Goal: Information Seeking & Learning: Learn about a topic

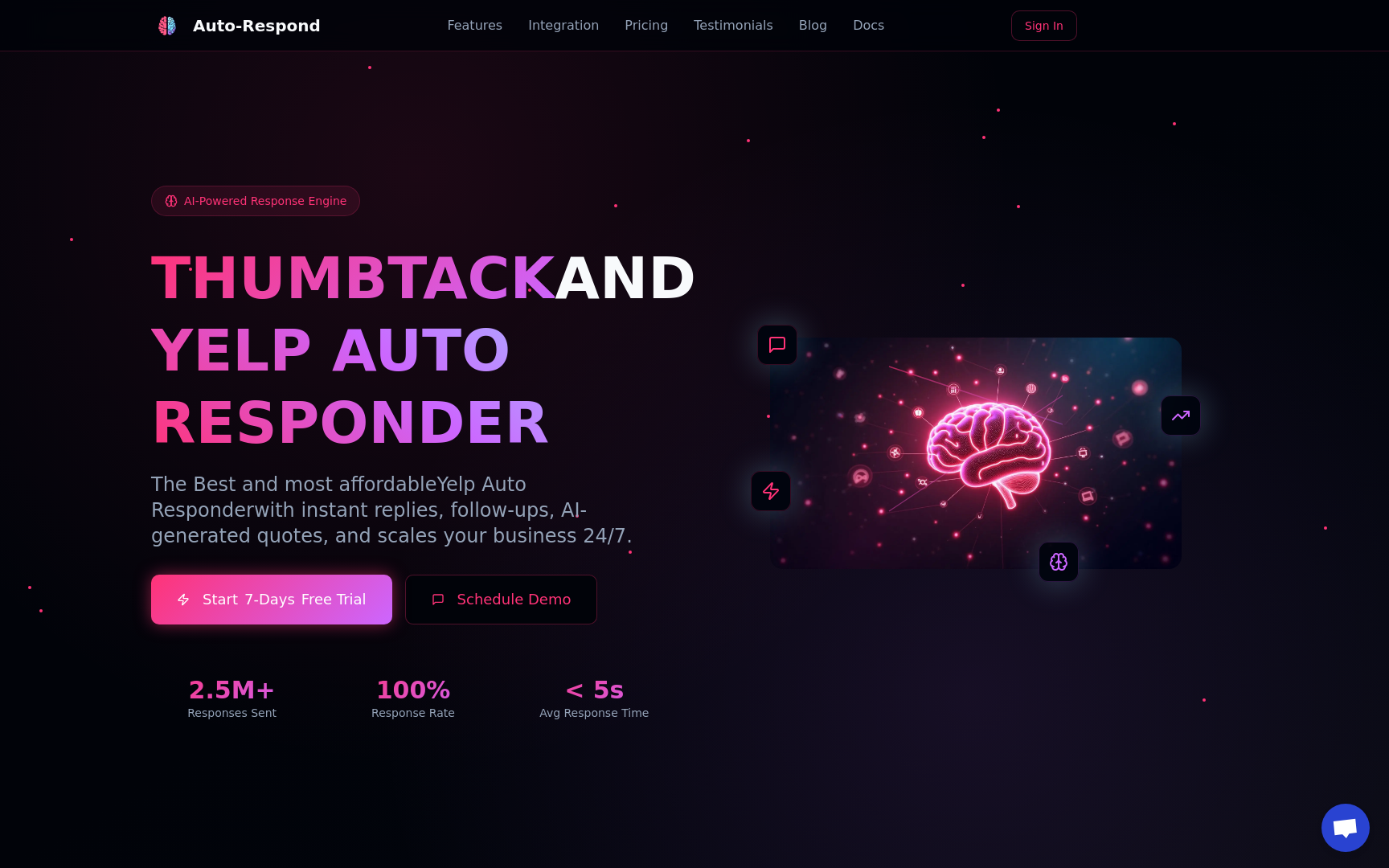
click at [558, 468] on div "THUMBTACK AND YELP AUTO RESPONDER The Best and most affordable Yelp Auto Respon…" at bounding box center [413, 396] width 525 height 307
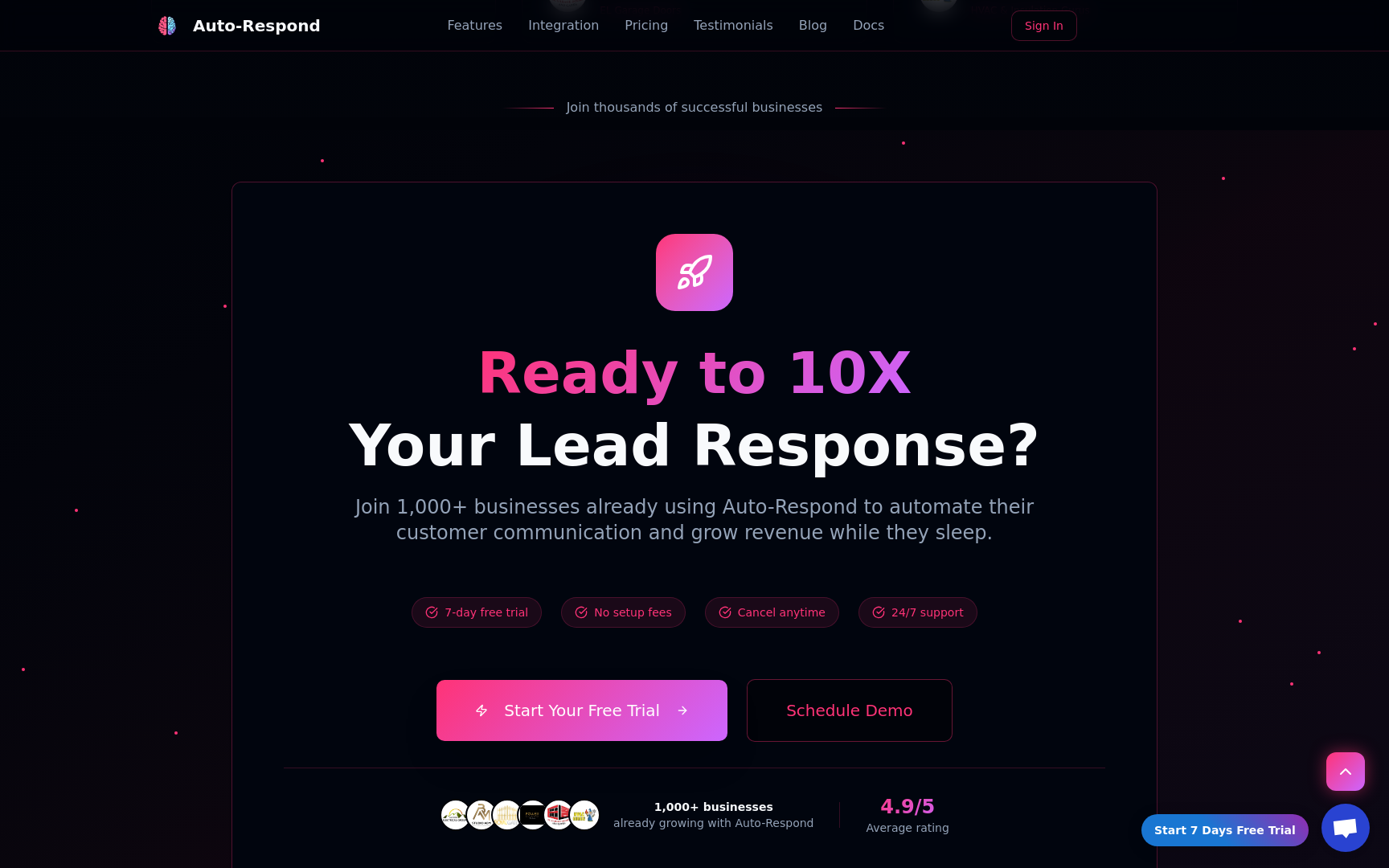
scroll to position [5734, 0]
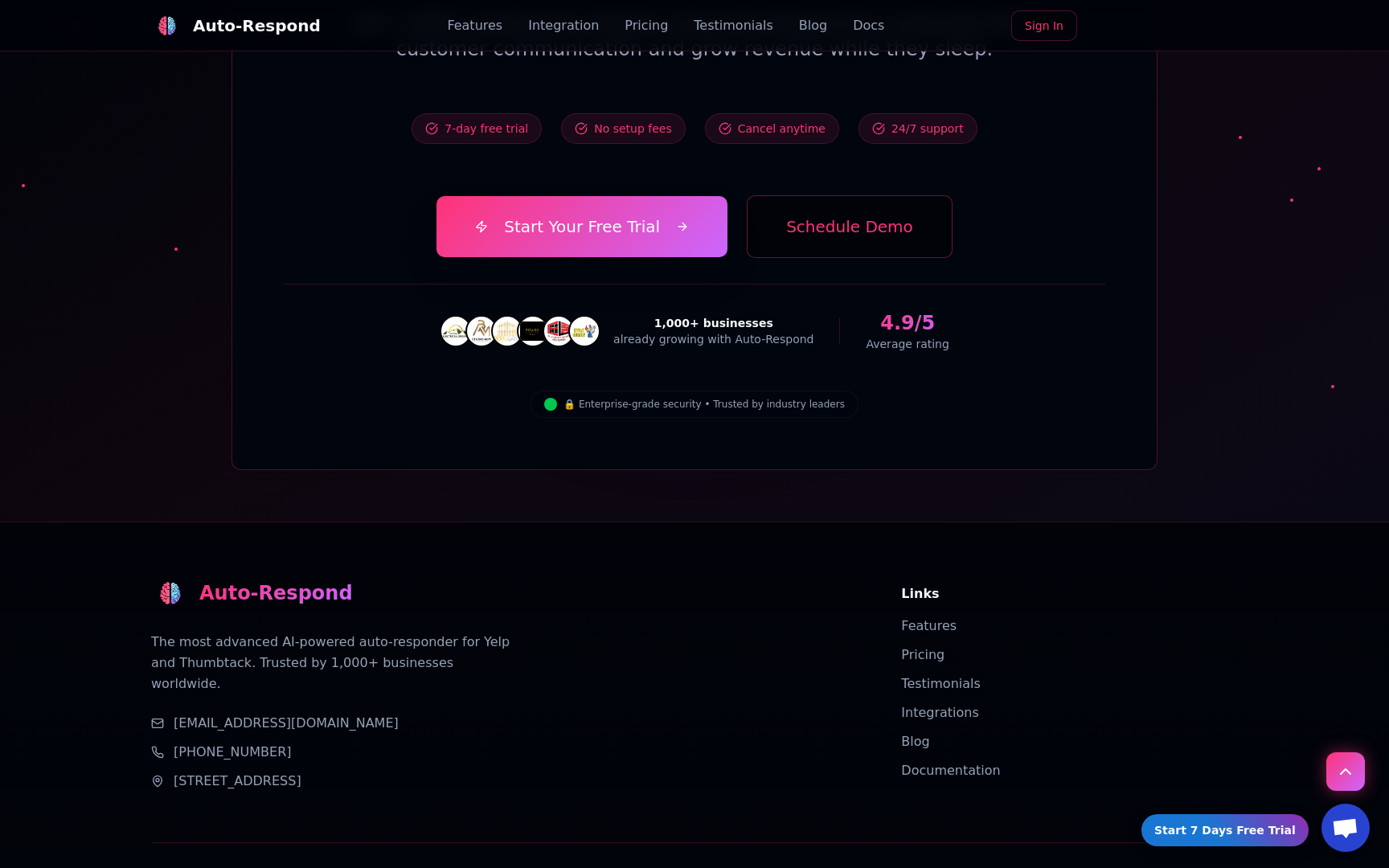
click at [915, 734] on link "Blog" at bounding box center [916, 742] width 28 height 15
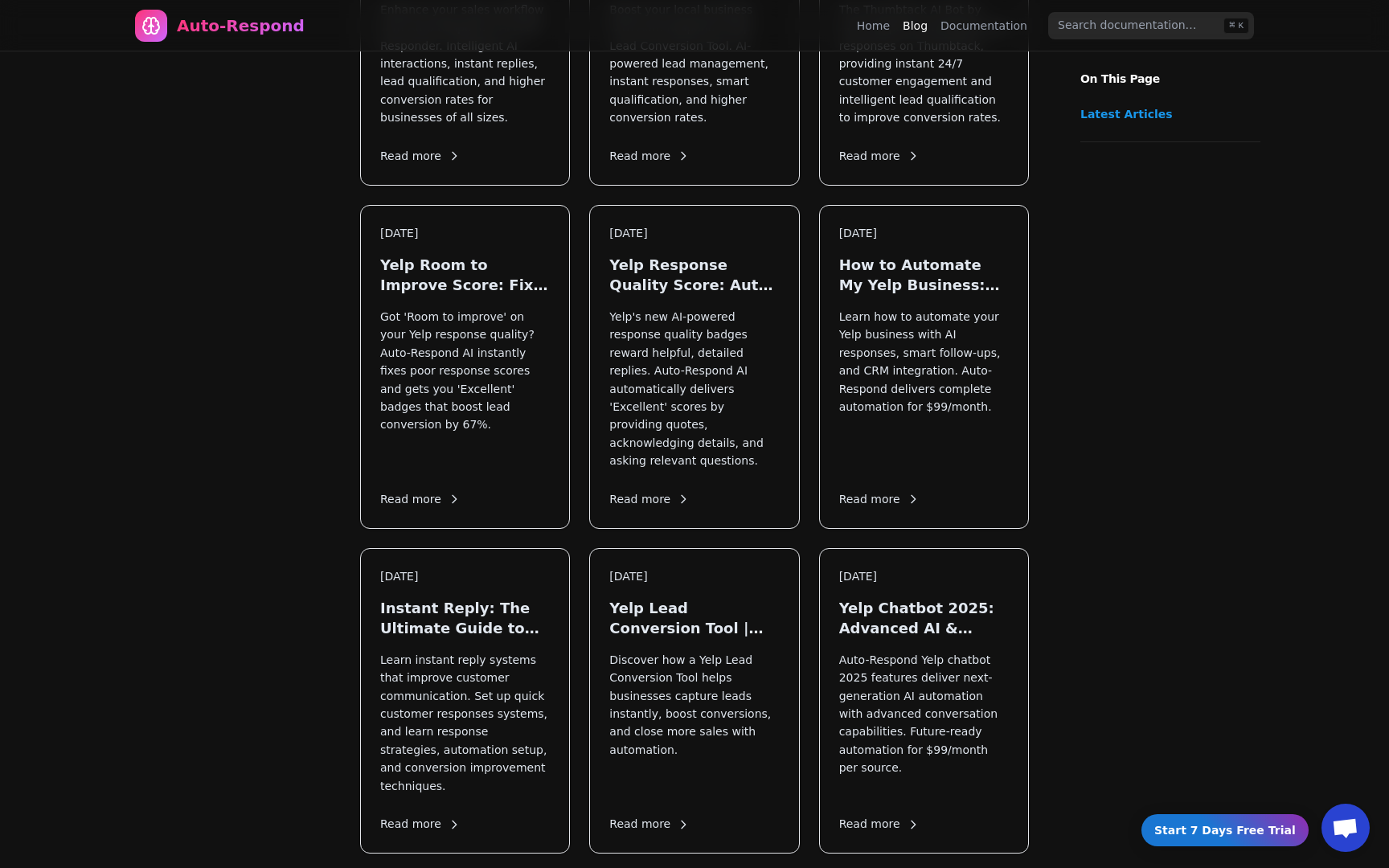
scroll to position [1250, 0]
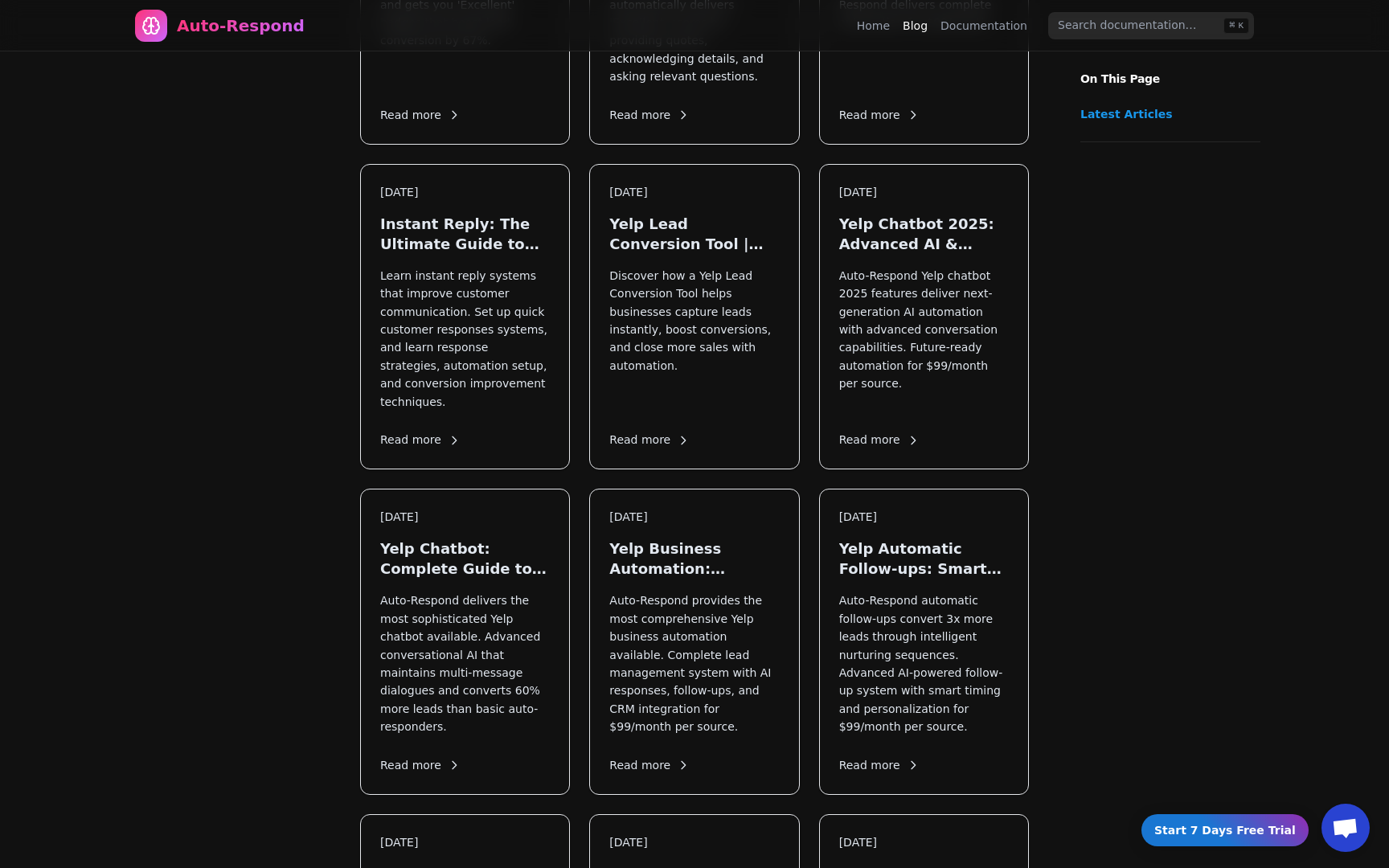
click at [647, 757] on span "Read more" at bounding box center [649, 766] width 81 height 17
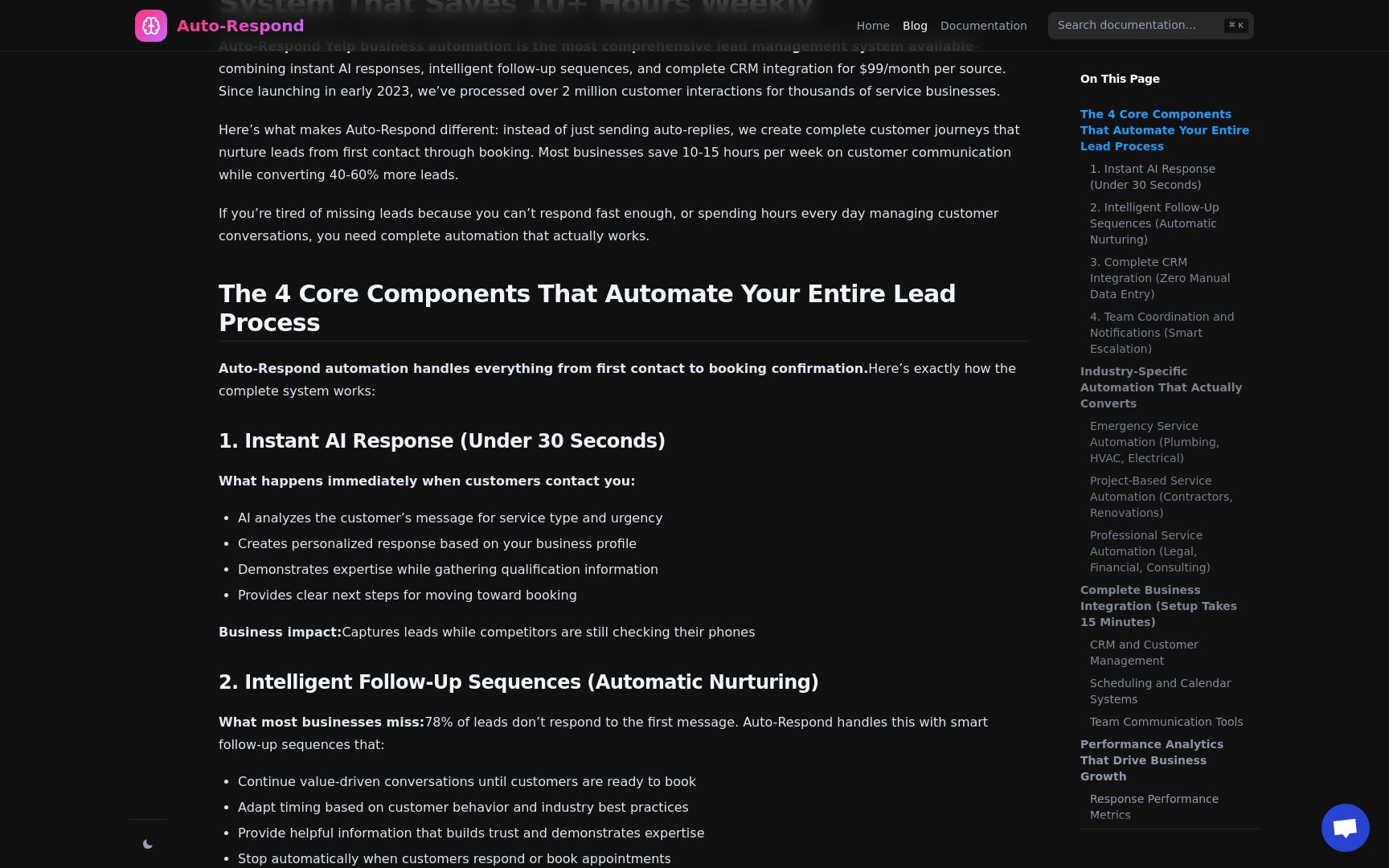
scroll to position [156, 0]
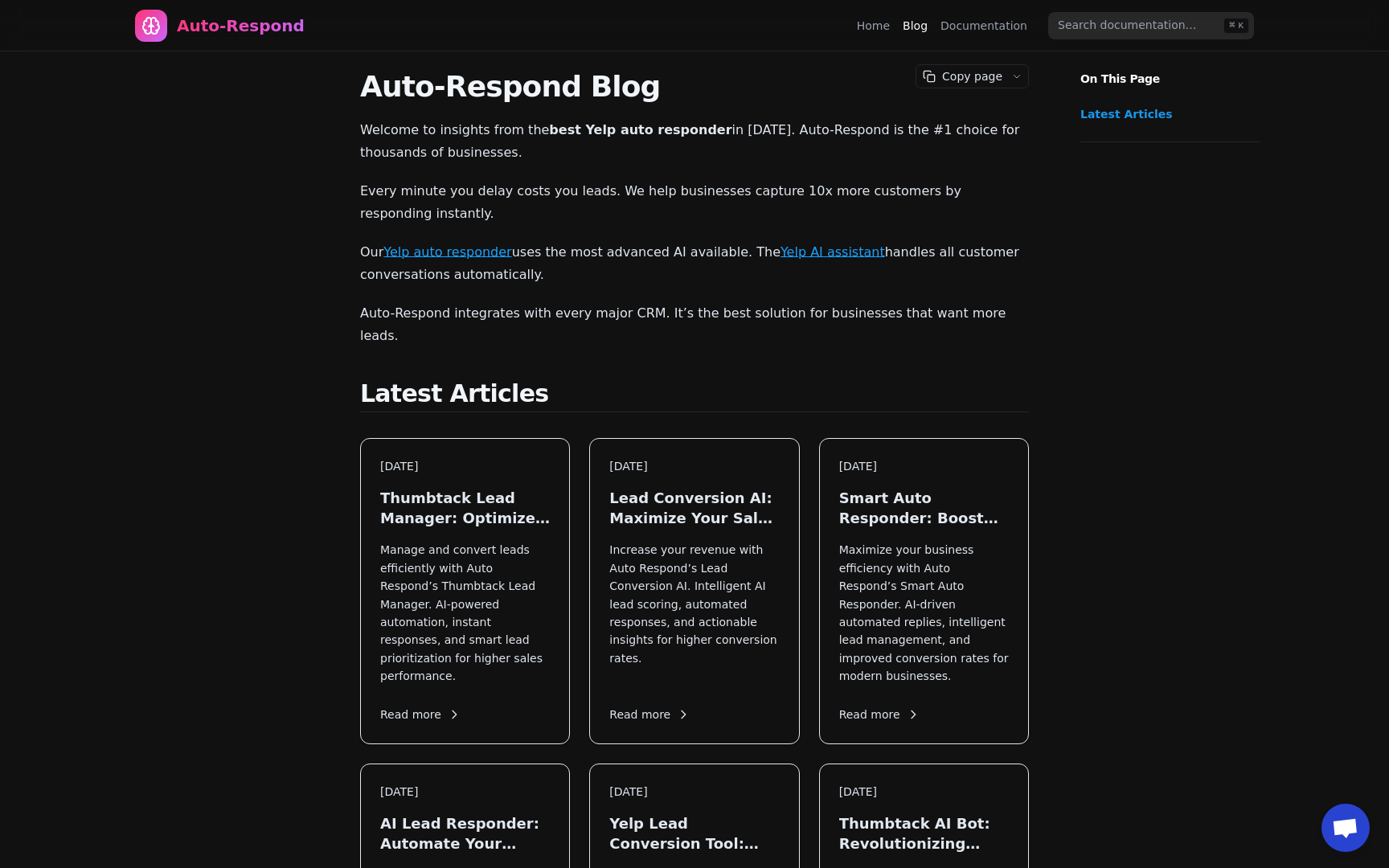
click at [975, 24] on link "Documentation" at bounding box center [985, 26] width 87 height 16
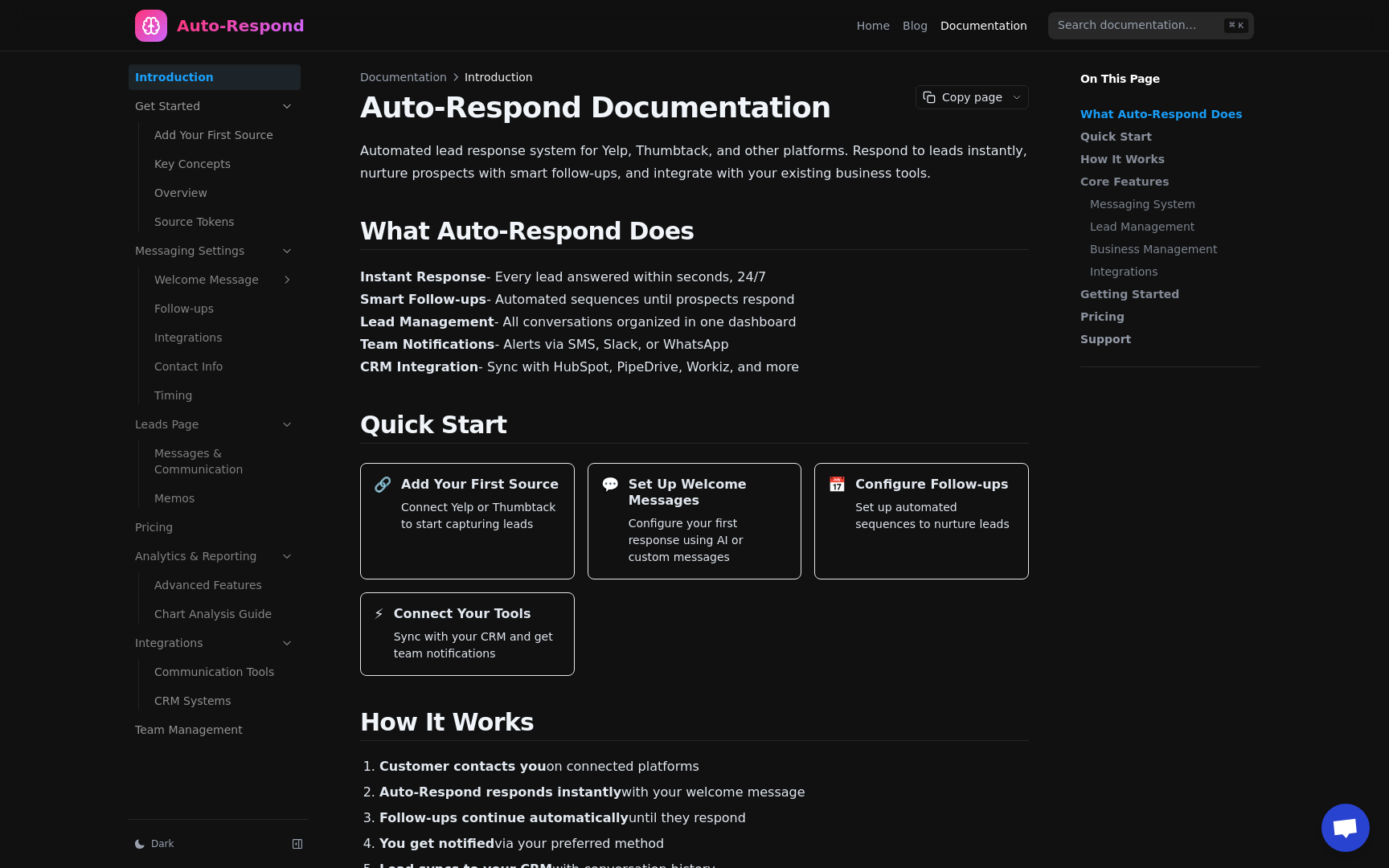
drag, startPoint x: 772, startPoint y: 376, endPoint x: 367, endPoint y: 224, distance: 432.6
click at [994, 108] on button "Copy page" at bounding box center [961, 98] width 89 height 23
click at [788, 120] on h1 "Auto-Respond Documentation" at bounding box center [694, 108] width 669 height 32
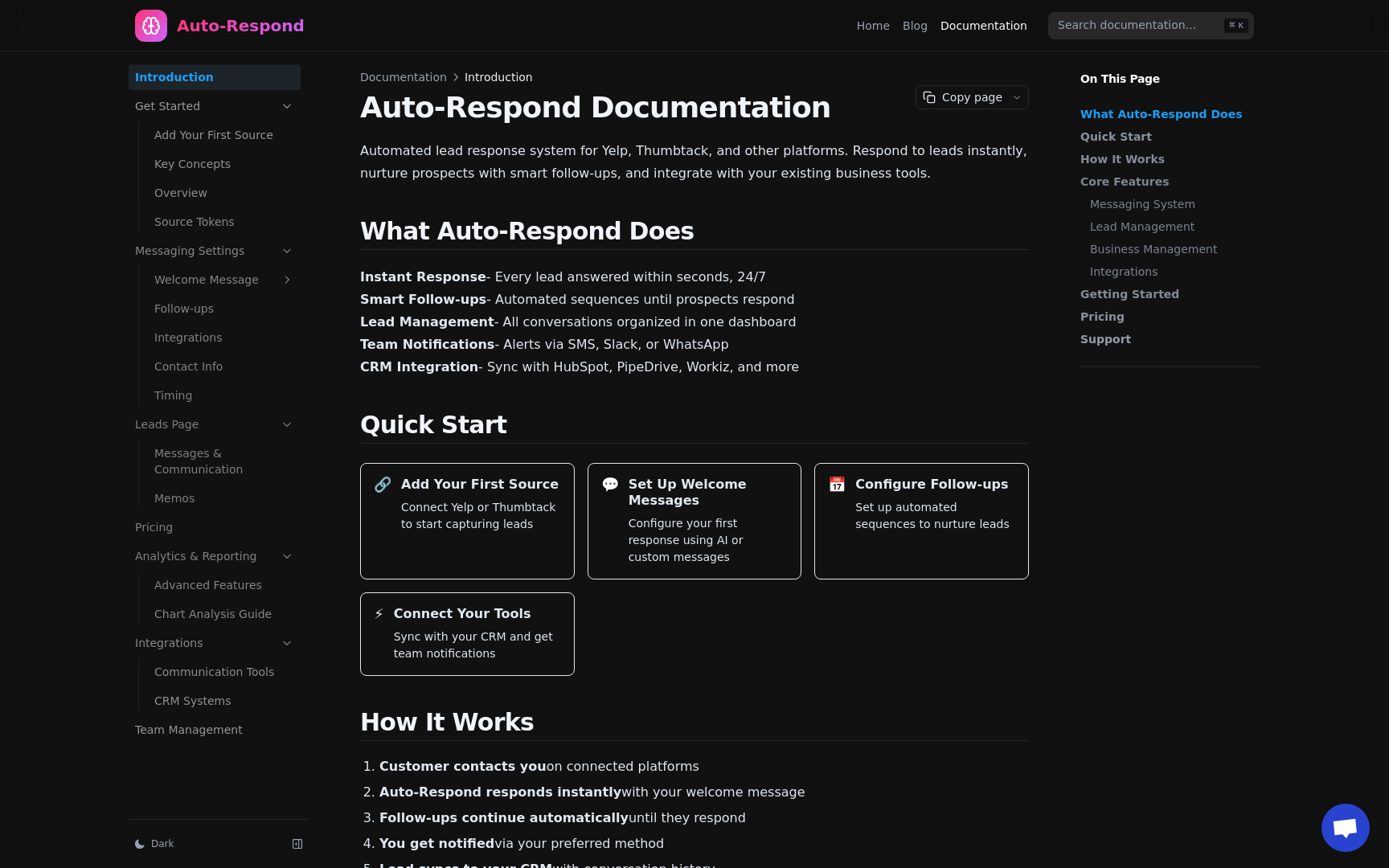
click at [200, 717] on link "Team Management" at bounding box center [214, 729] width 172 height 26
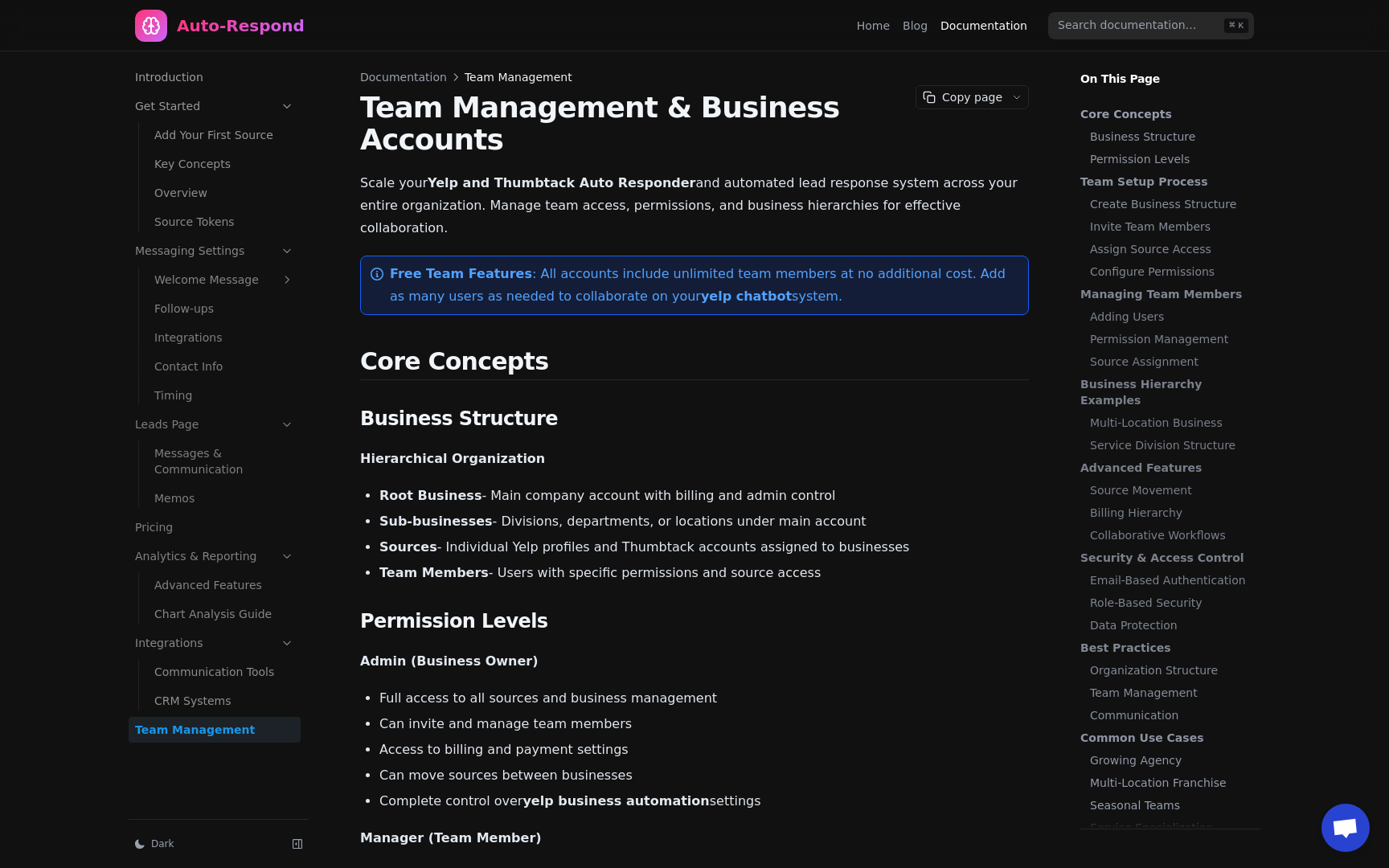
click at [194, 194] on link "Overview" at bounding box center [224, 193] width 153 height 26
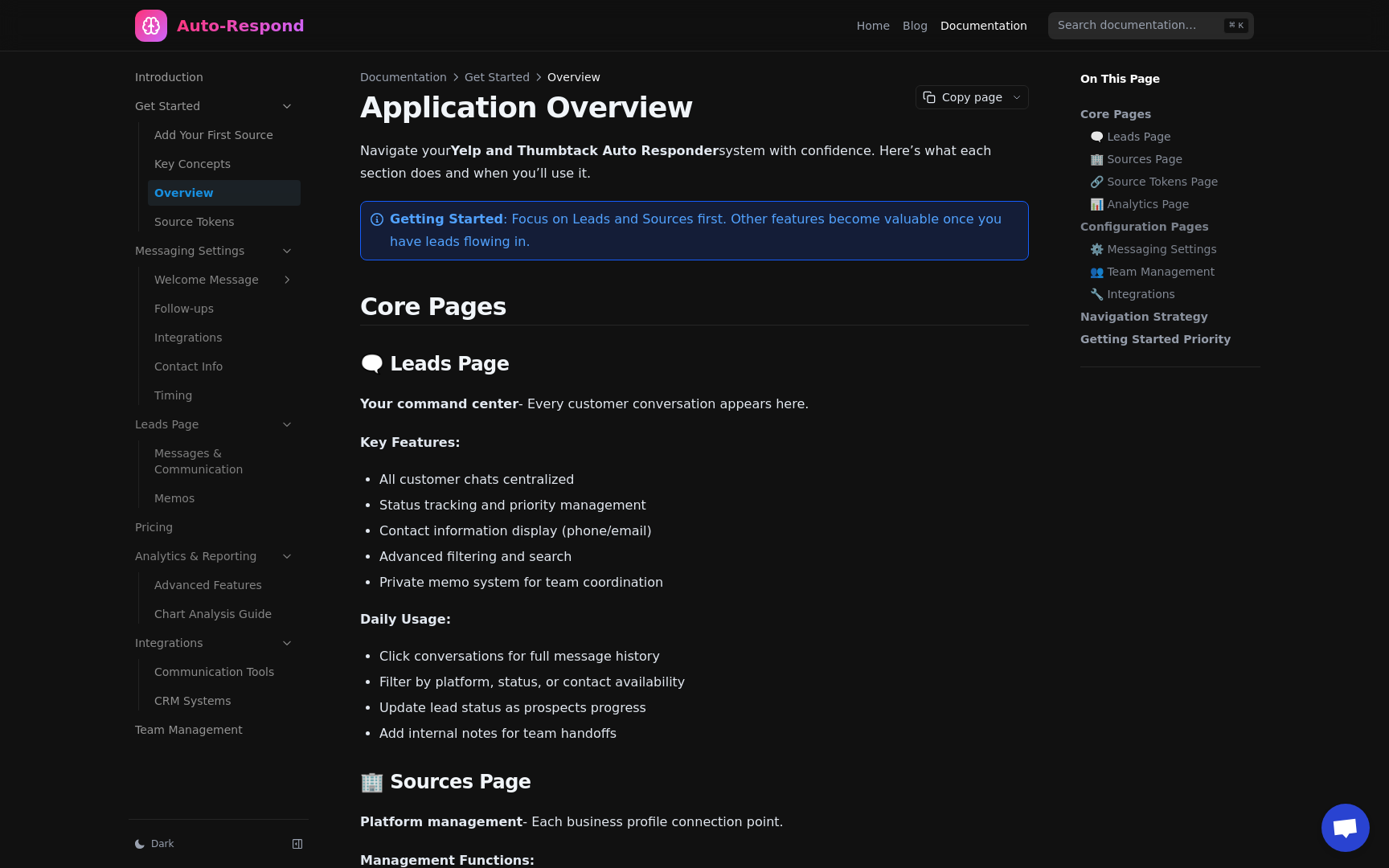
click at [214, 156] on link "Key Concepts" at bounding box center [224, 163] width 153 height 26
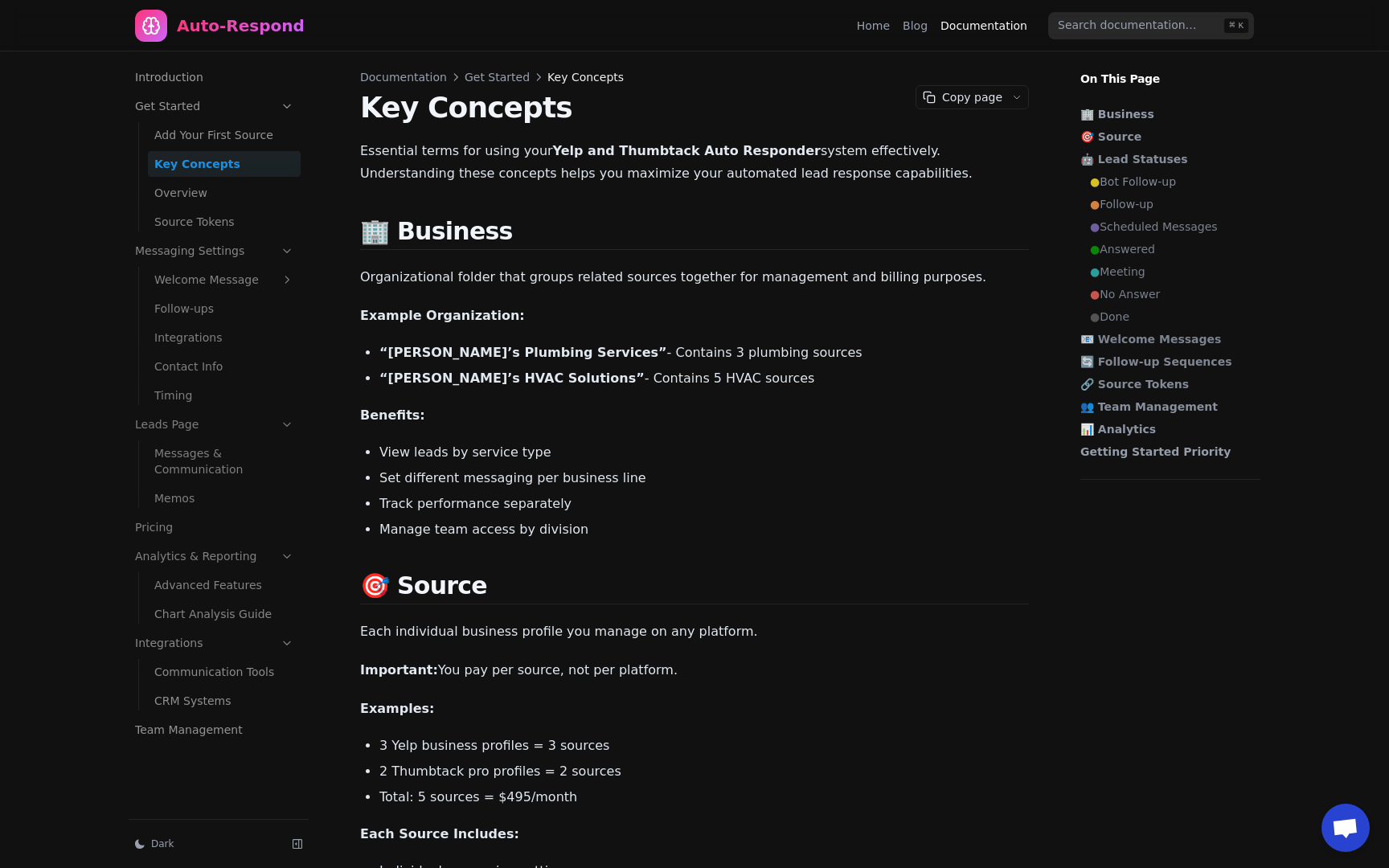
click at [218, 144] on link "Add Your First Source" at bounding box center [224, 135] width 153 height 26
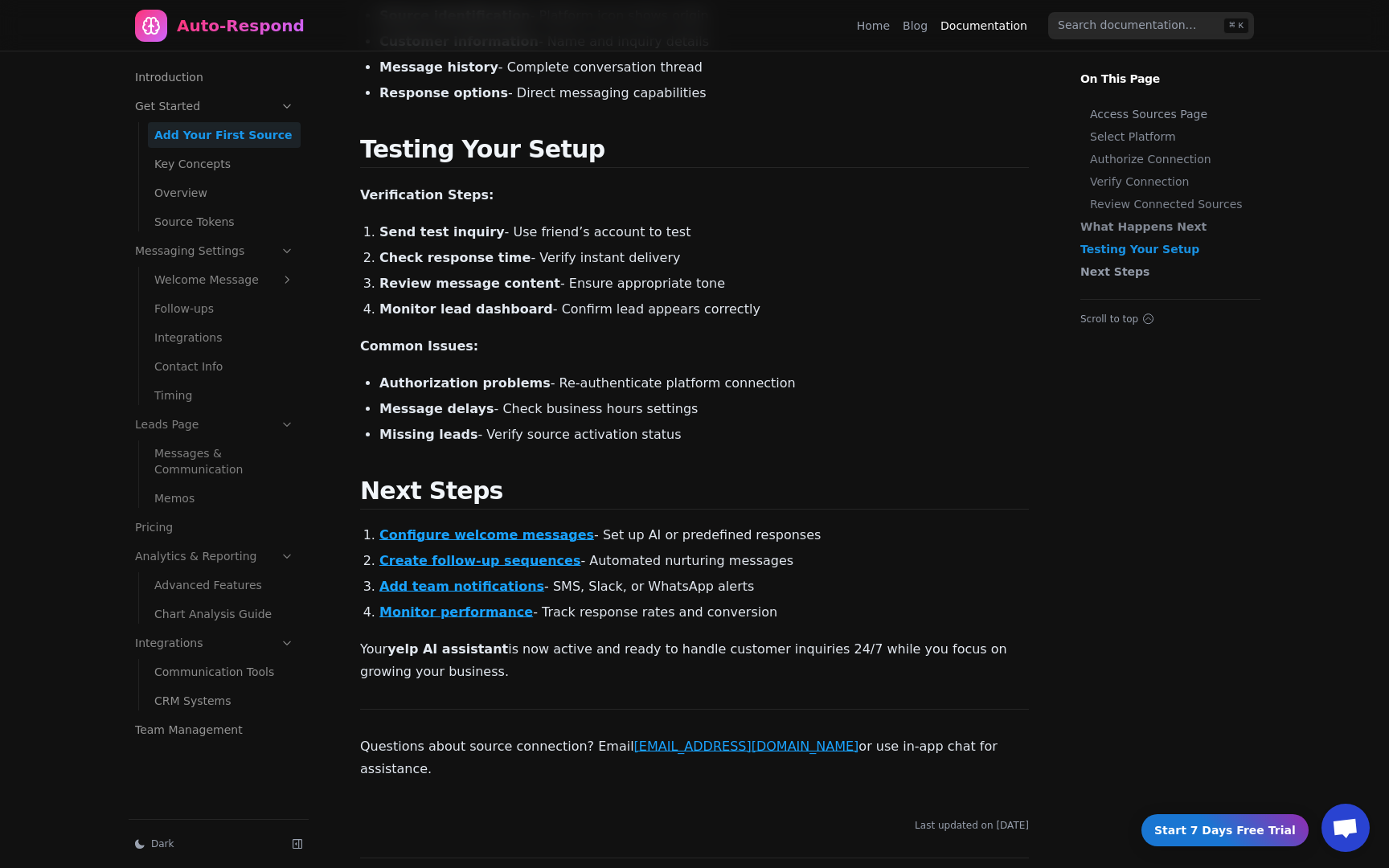
scroll to position [2801, 0]
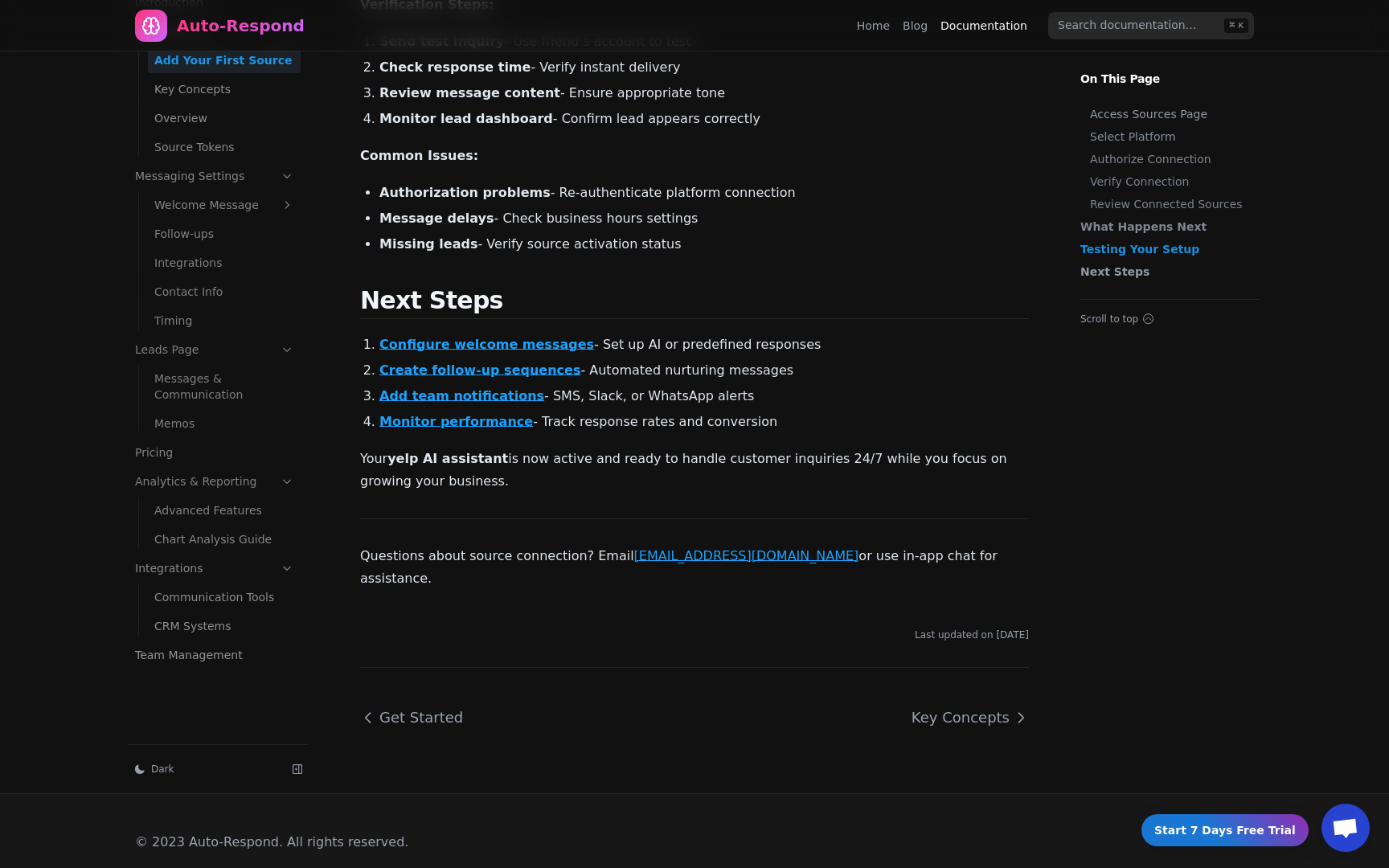
click at [200, 221] on link "Follow-ups" at bounding box center [224, 233] width 153 height 26
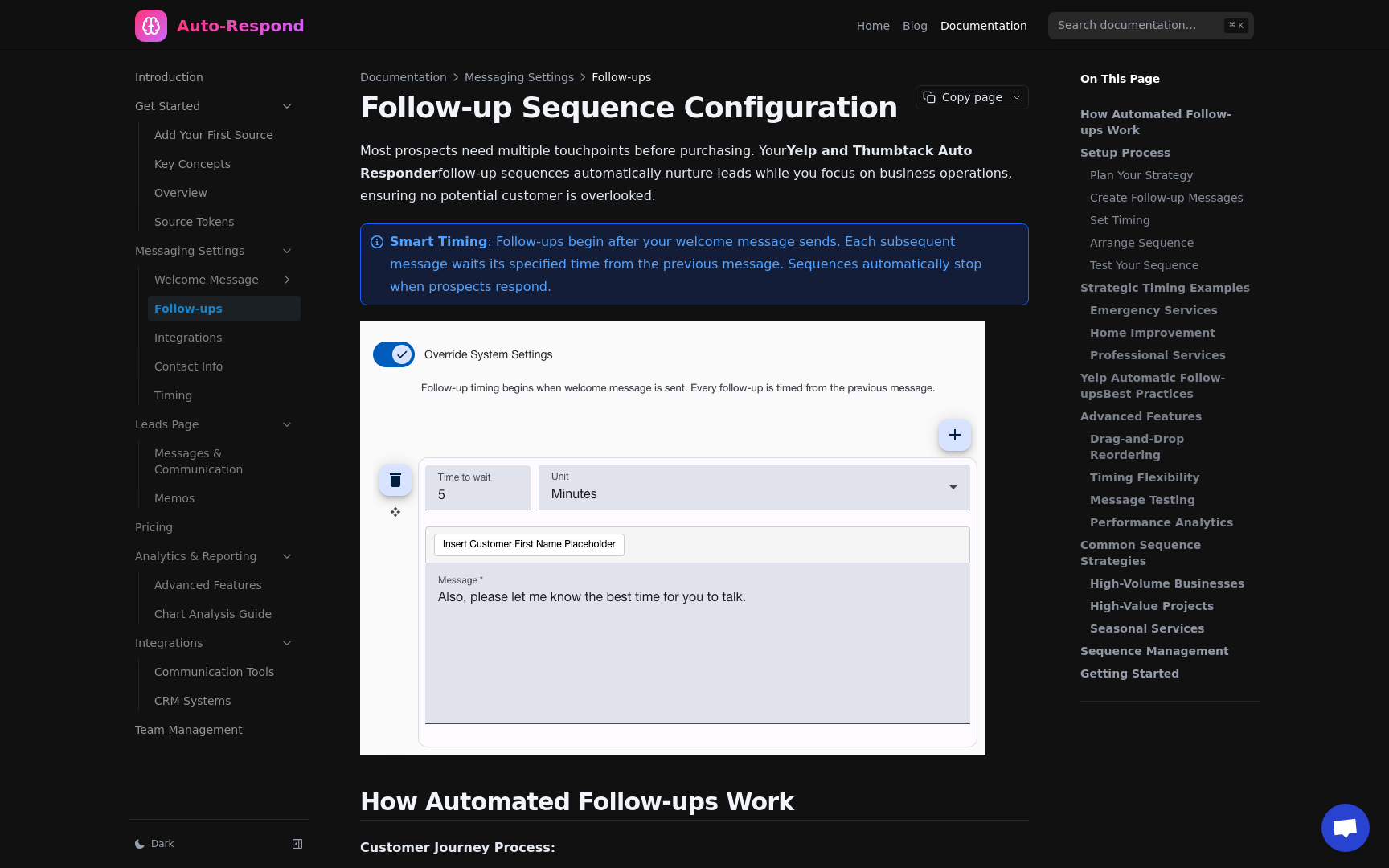
click at [192, 282] on link "Welcome Message" at bounding box center [224, 279] width 153 height 26
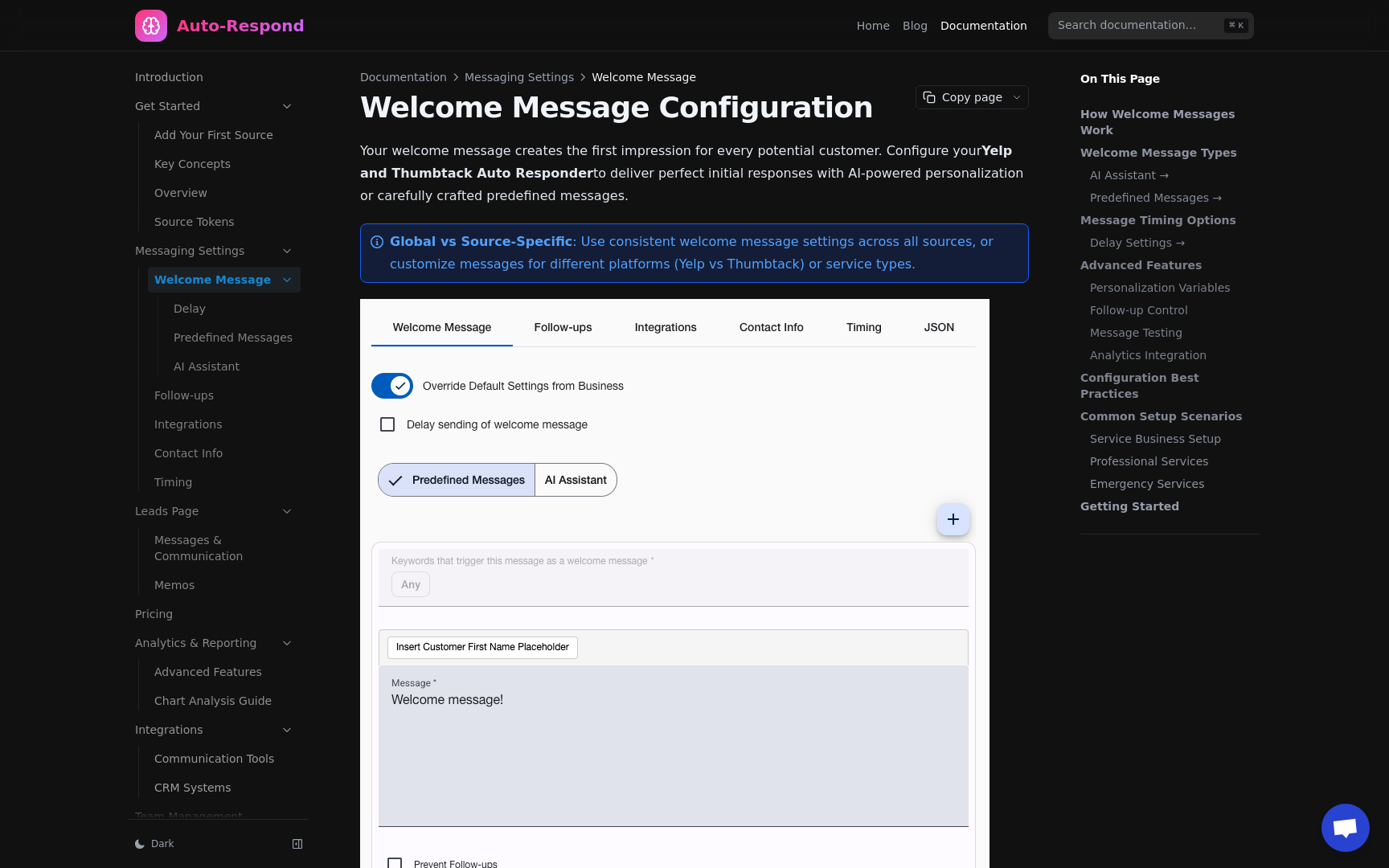
click at [193, 307] on link "Delay" at bounding box center [233, 308] width 134 height 26
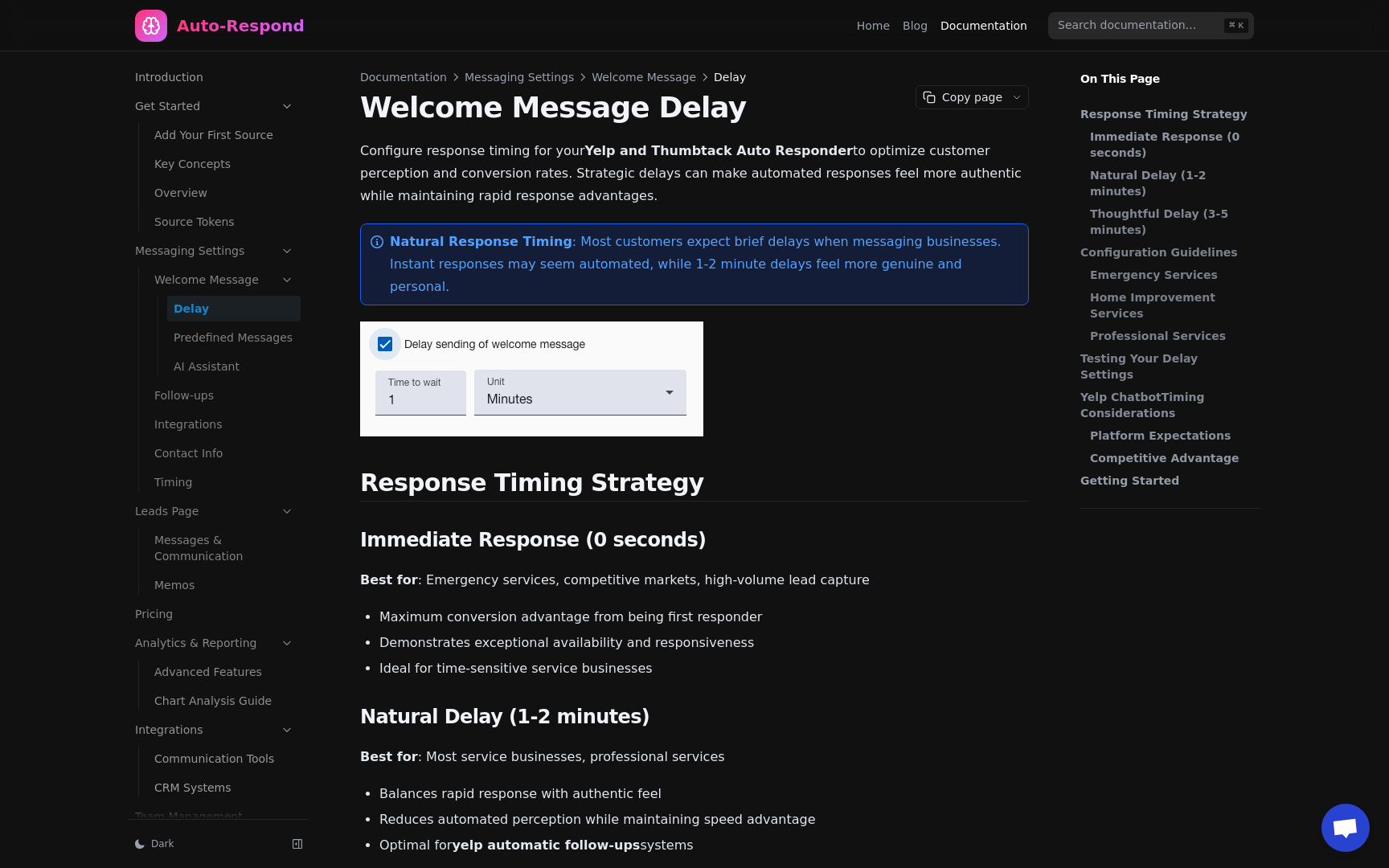
click at [199, 340] on link "Predefined Messages" at bounding box center [233, 337] width 134 height 26
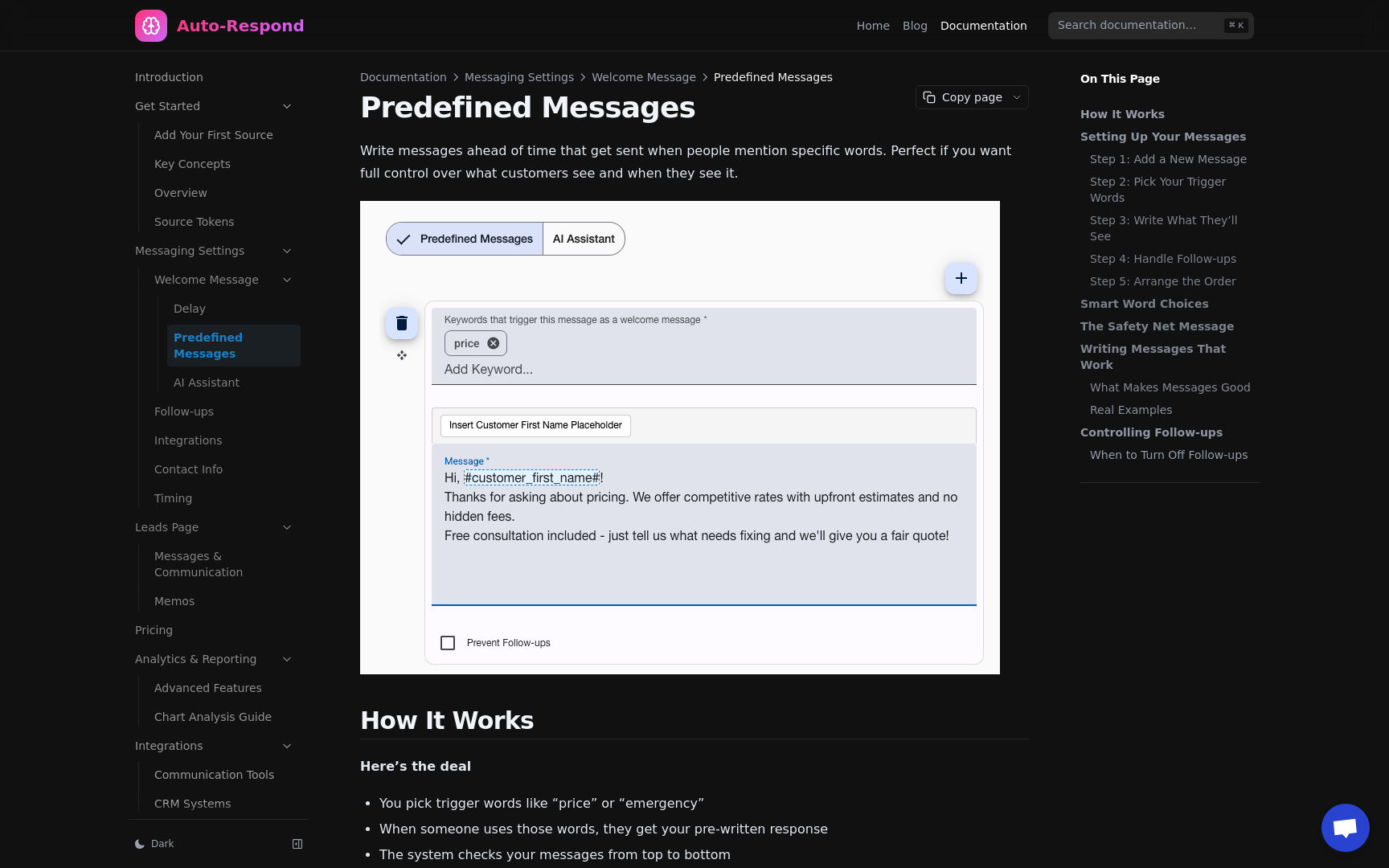
click at [220, 287] on link "Welcome Message" at bounding box center [224, 279] width 153 height 26
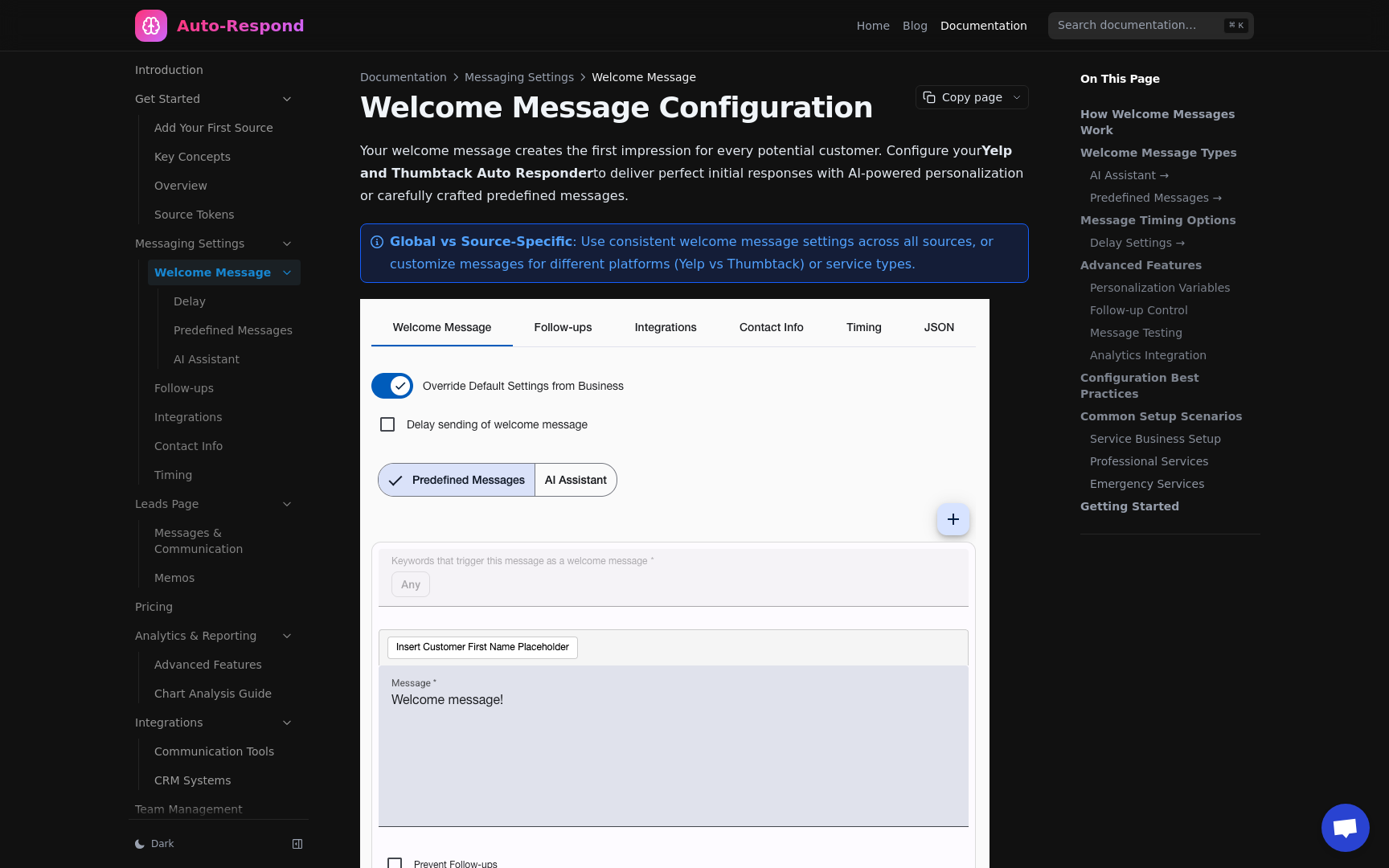
click at [213, 360] on link "AI Assistant" at bounding box center [233, 359] width 134 height 26
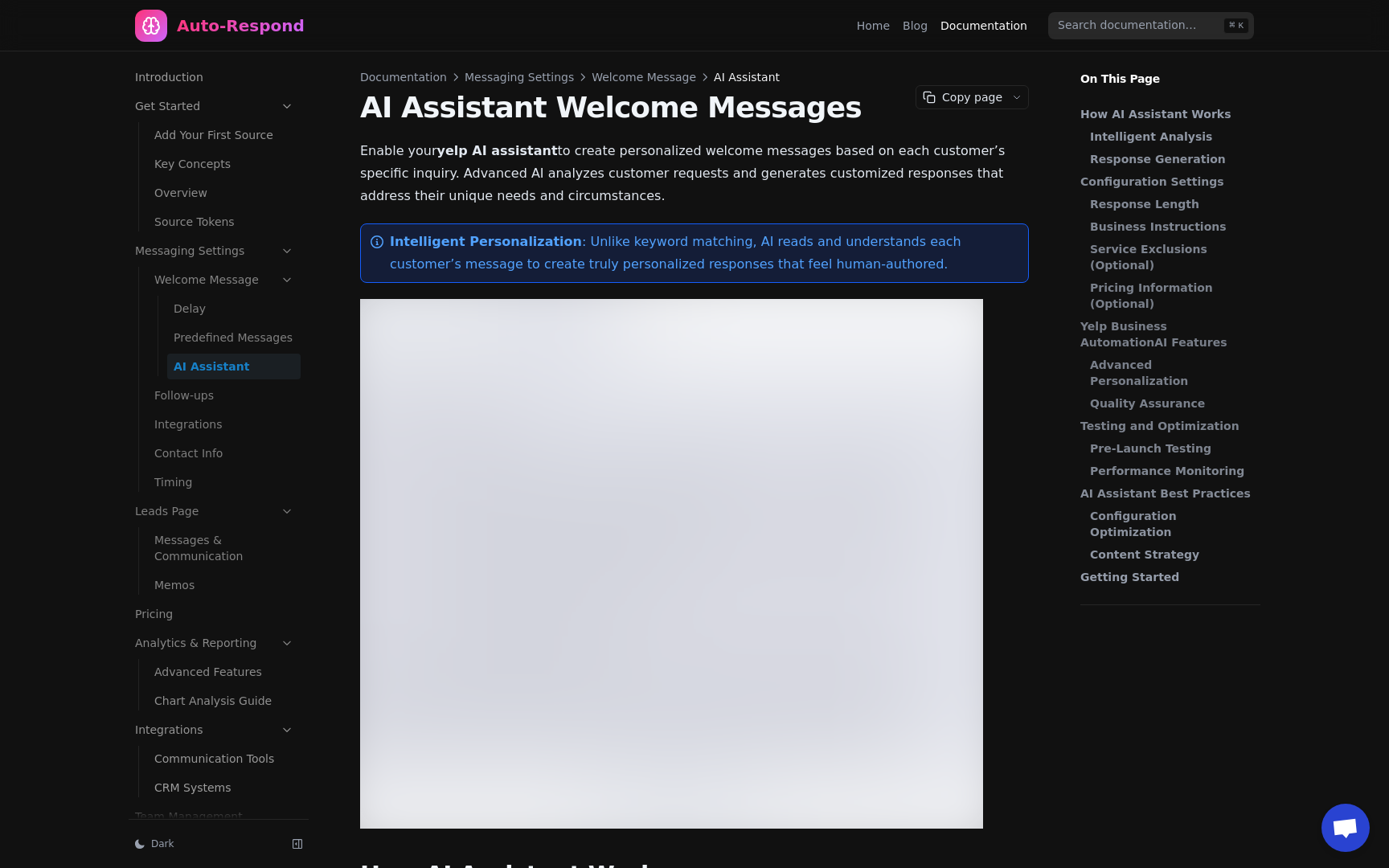
scroll to position [8, 0]
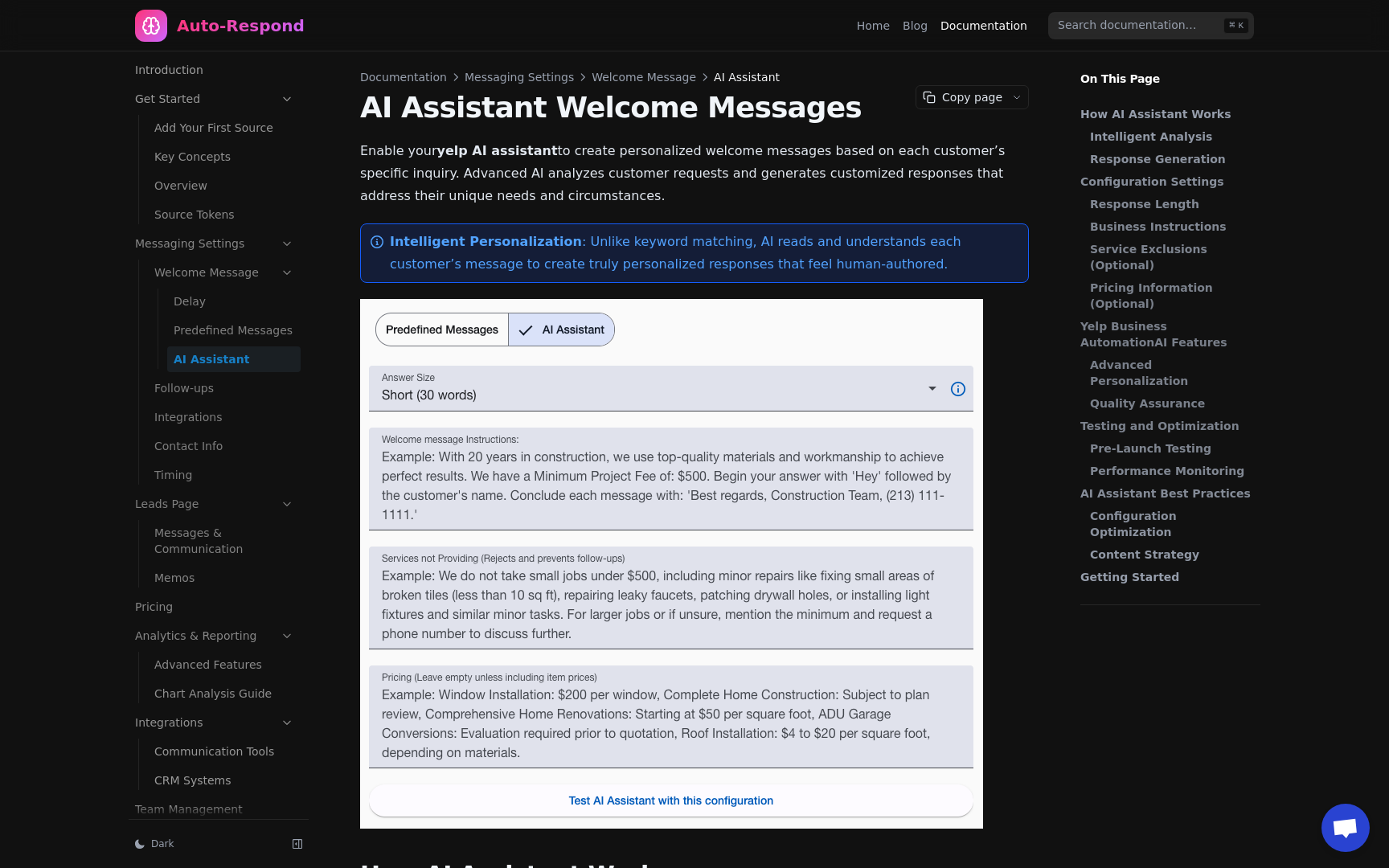
click at [182, 19] on div "Auto-Respond" at bounding box center [240, 26] width 128 height 23
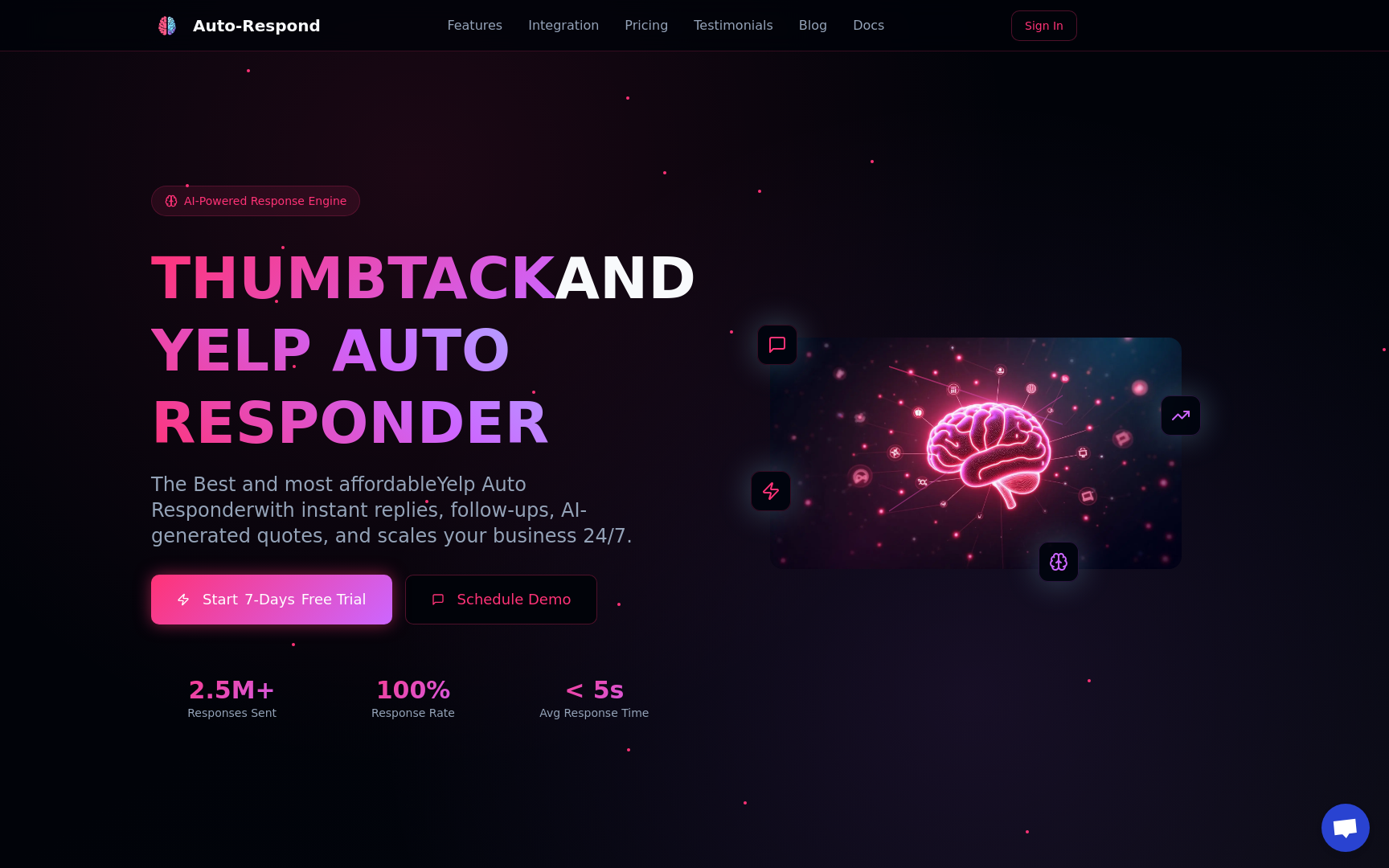
click at [175, 147] on div "AI-Powered Response Engine THUMBTACK AND YELP AUTO RESPONDER The Best and most …" at bounding box center [694, 434] width 1126 height 651
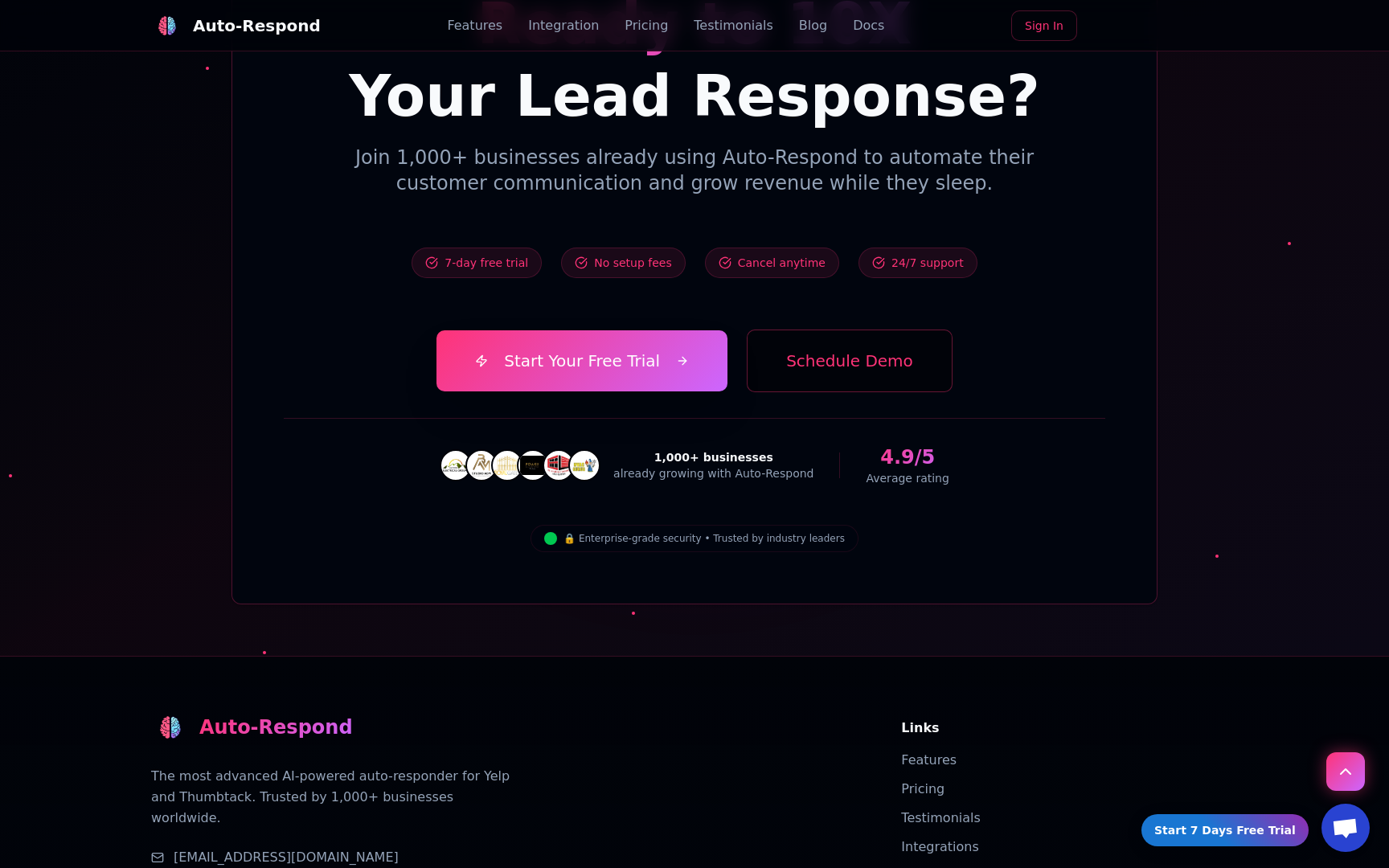
scroll to position [5734, 0]
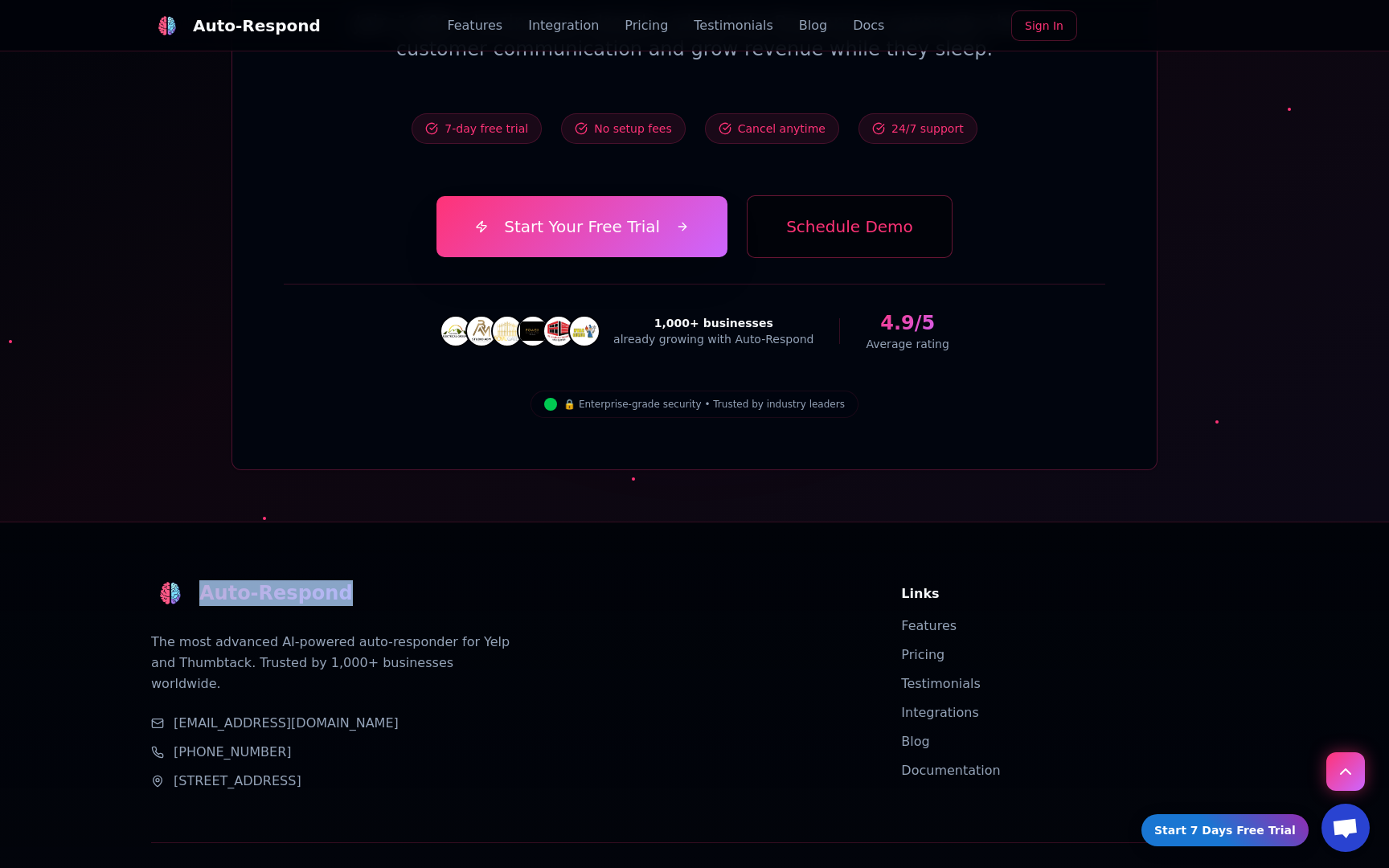
drag, startPoint x: 349, startPoint y: 491, endPoint x: 203, endPoint y: 491, distance: 146.0
click at [203, 574] on div "Auto-Respond" at bounding box center [507, 593] width 712 height 39
copy div "Auto-Respond"
click at [844, 195] on button "Schedule Demo" at bounding box center [849, 227] width 206 height 63
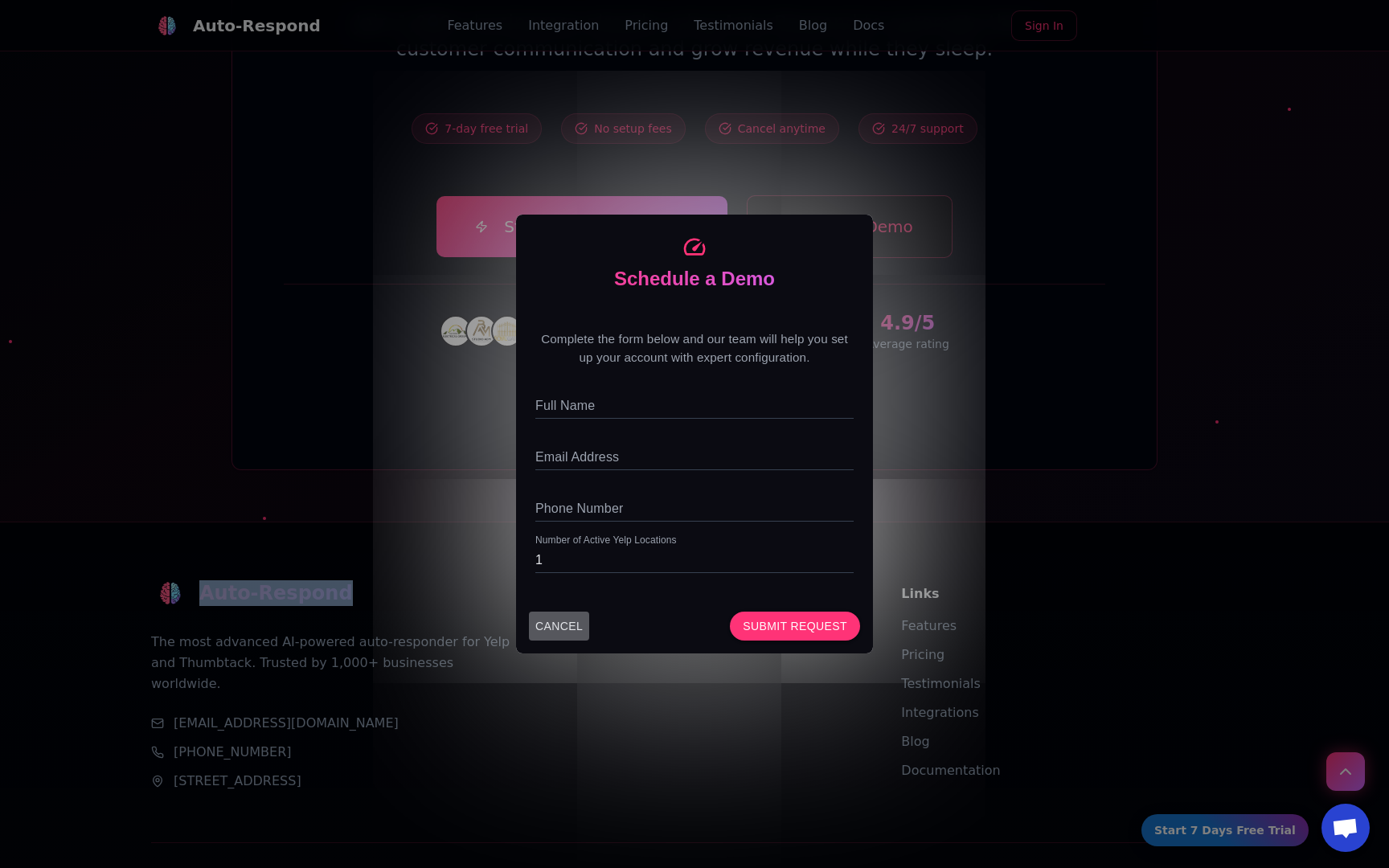
click at [566, 615] on button "CANCEL" at bounding box center [560, 626] width 61 height 29
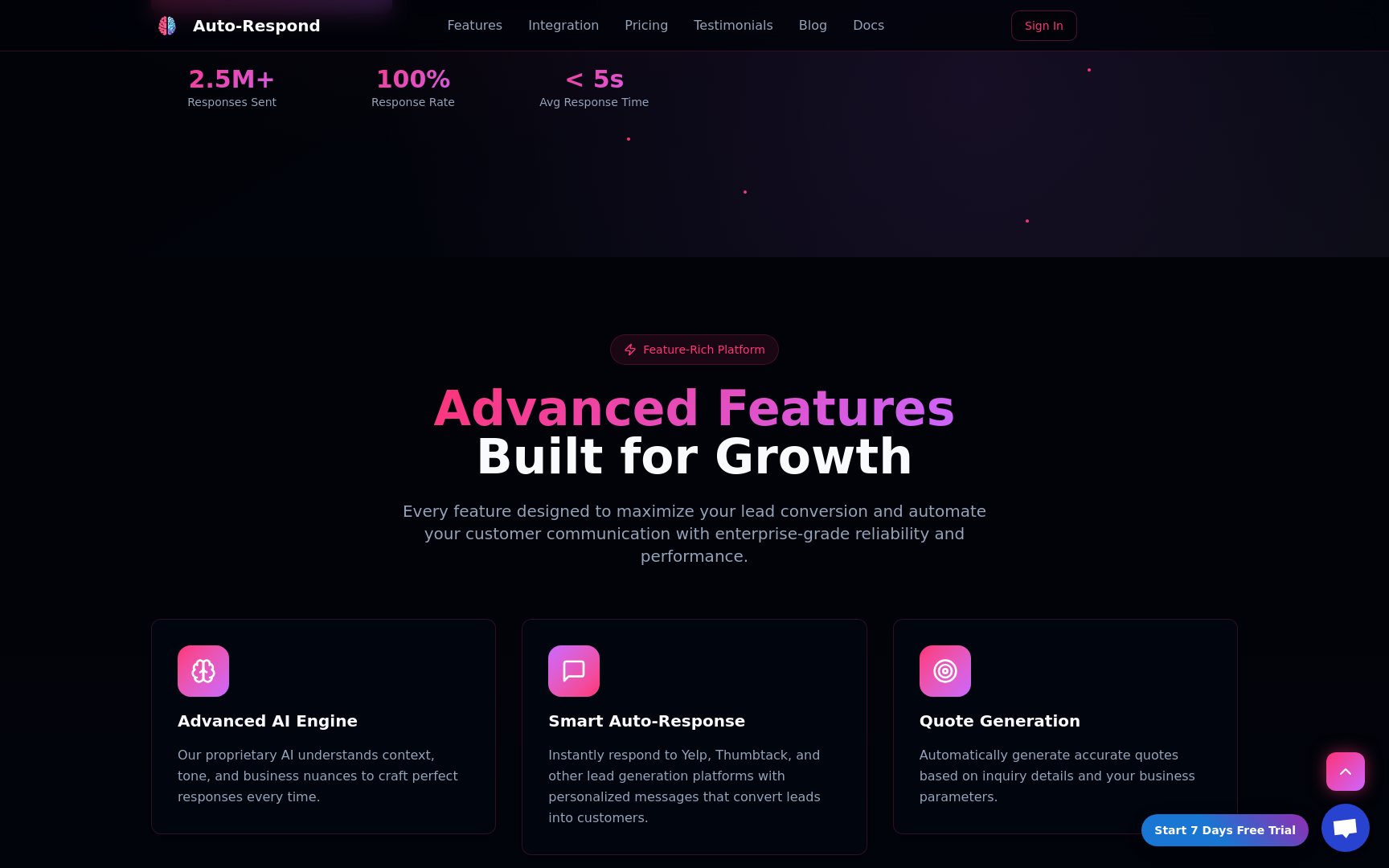
scroll to position [0, 0]
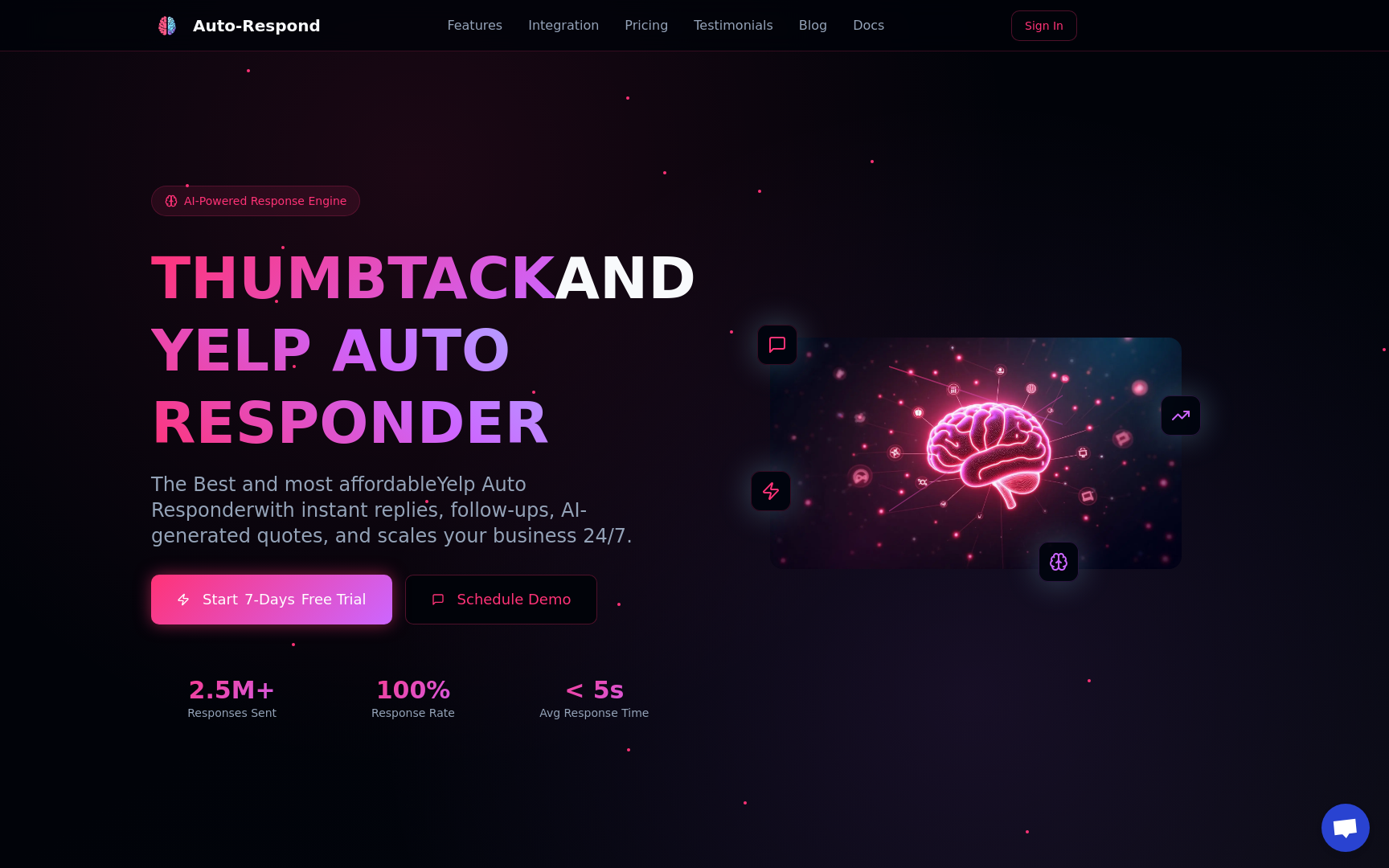
click at [439, 604] on button "Schedule Demo" at bounding box center [501, 600] width 193 height 50
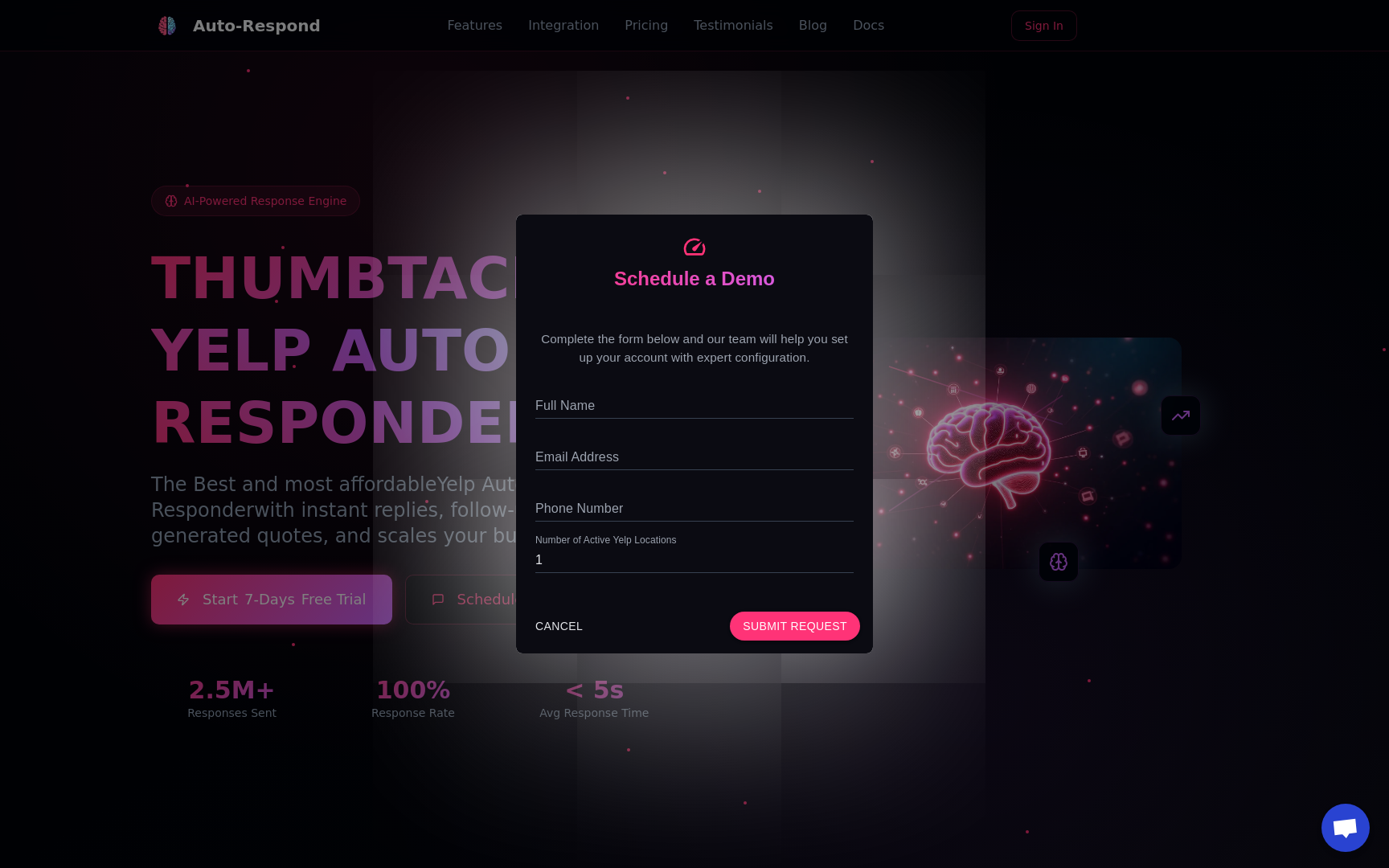
click at [425, 527] on div "Schedule a Demo Complete the form below and our team will help you set up your …" at bounding box center [694, 434] width 1389 height 868
